Goal: Task Accomplishment & Management: Complete application form

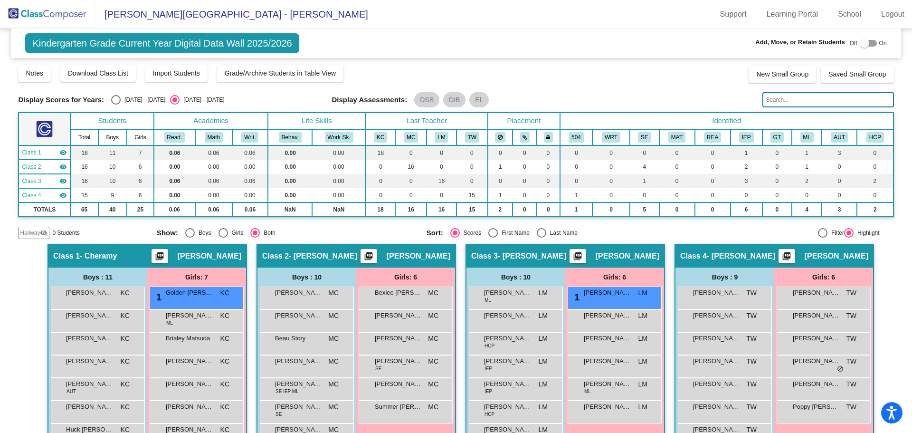
scroll to position [47, 0]
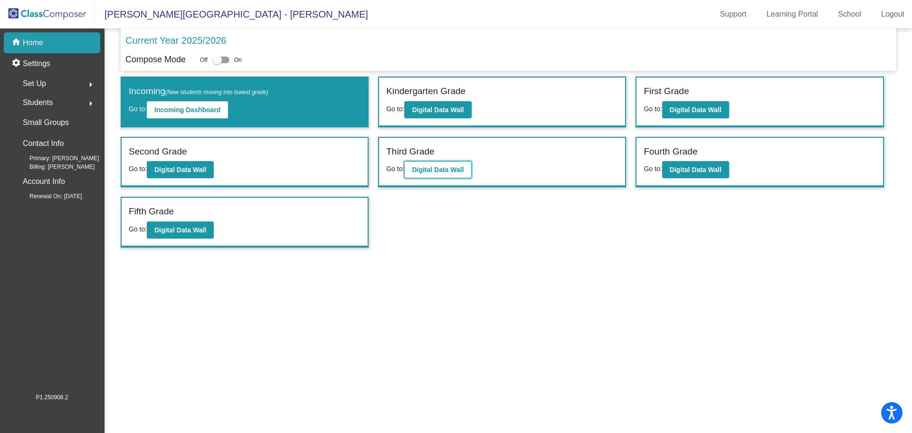
click at [456, 166] on b "Digital Data Wall" at bounding box center [438, 170] width 52 height 8
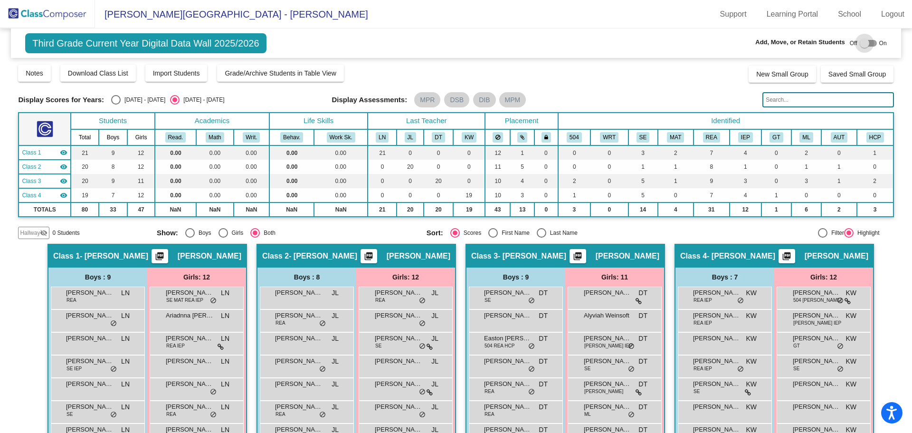
click at [860, 45] on div at bounding box center [864, 42] width 9 height 9
checkbox input "true"
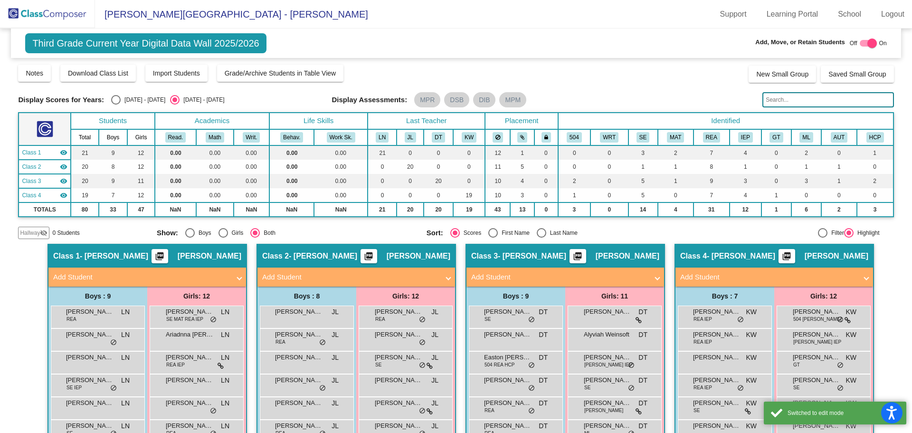
click at [708, 278] on mat-panel-title "Add Student" at bounding box center [768, 277] width 177 height 11
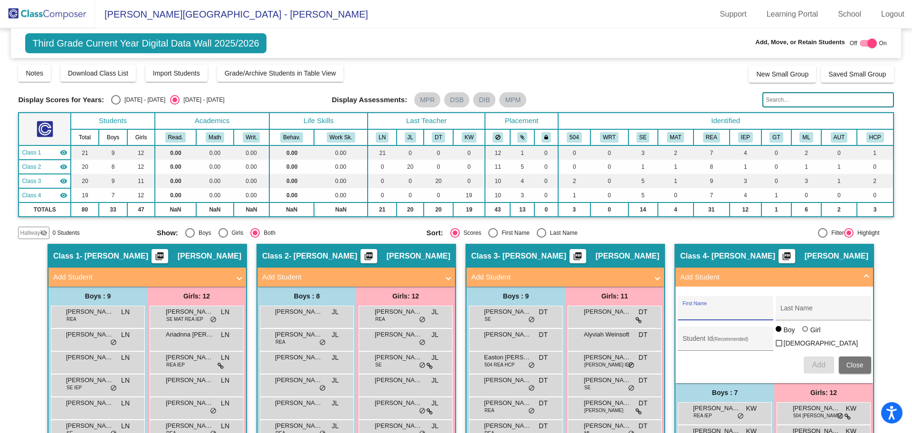
click at [699, 309] on input "First Name" at bounding box center [725, 312] width 85 height 8
type input "Kopelin"
type input "[PERSON_NAME]"
click at [719, 340] on input "Student Id (Recommended)" at bounding box center [725, 342] width 85 height 8
type input "128593"
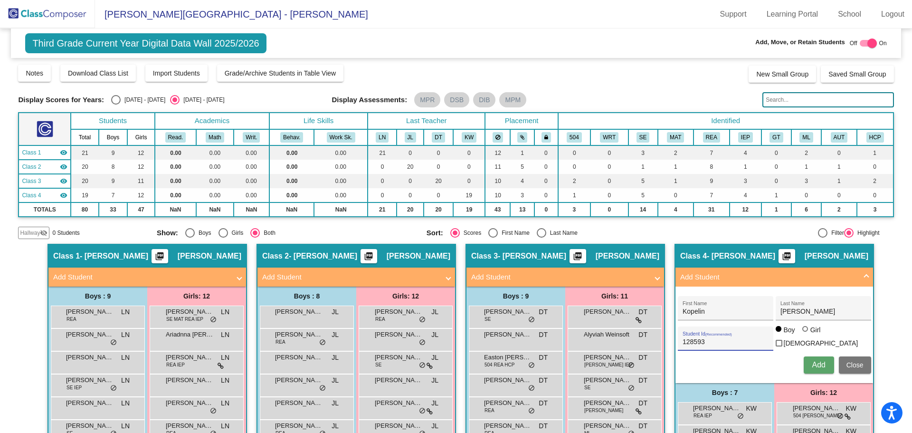
click at [816, 364] on span "Add" at bounding box center [818, 364] width 13 height 8
